Goal: Navigation & Orientation: Find specific page/section

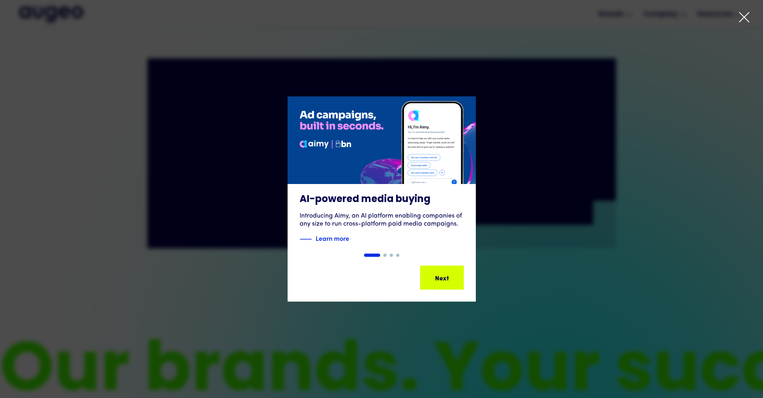
click at [370, 237] on div "1 of 4" at bounding box center [381, 198] width 763 height 205
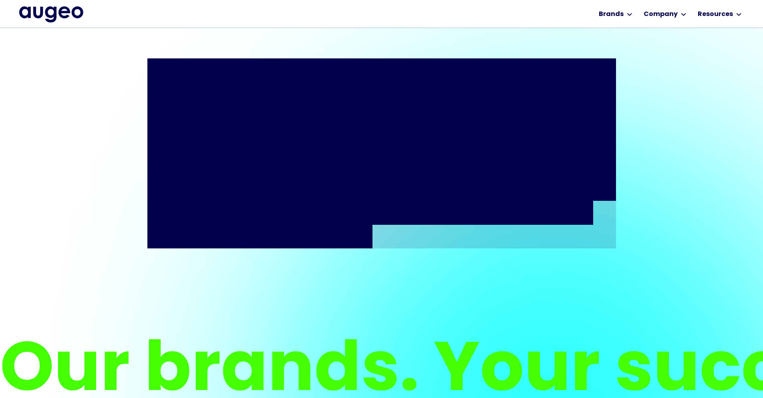
click at [370, 36] on div "We are innovators in loyalty and engagement solutions, leveraging over four dec…" at bounding box center [381, 153] width 468 height 270
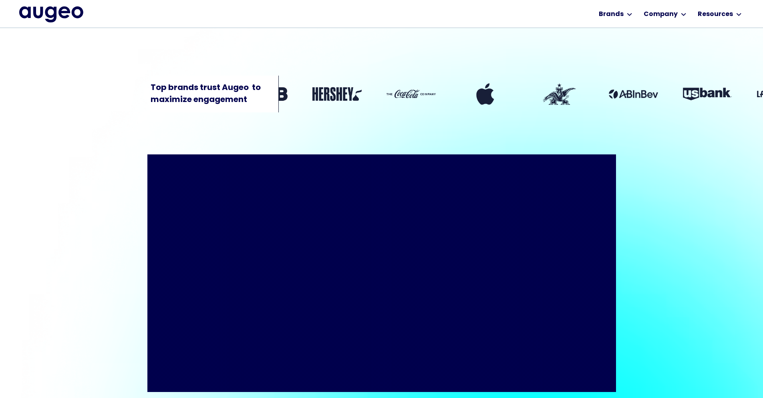
scroll to position [334, 0]
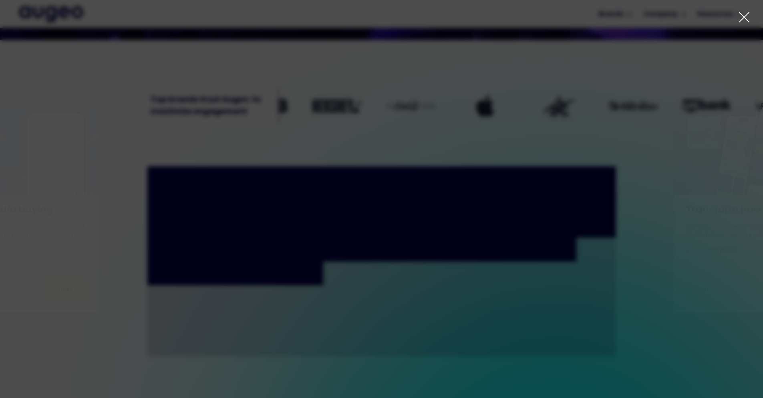
click at [370, 17] on icon at bounding box center [744, 17] width 10 height 10
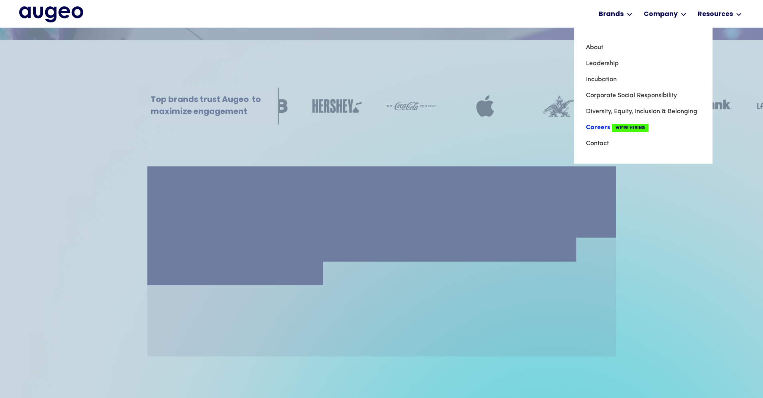
click at [370, 130] on link "Careers We're Hiring" at bounding box center [643, 128] width 114 height 16
